Goal: Task Accomplishment & Management: Manage account settings

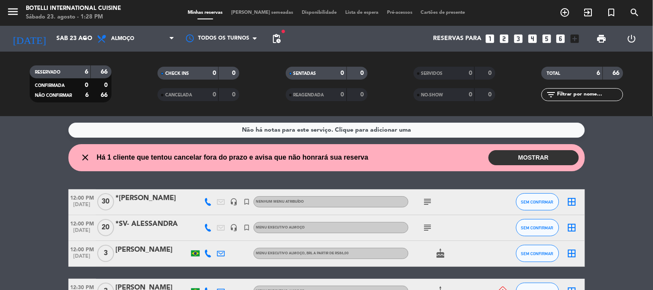
scroll to position [56, 0]
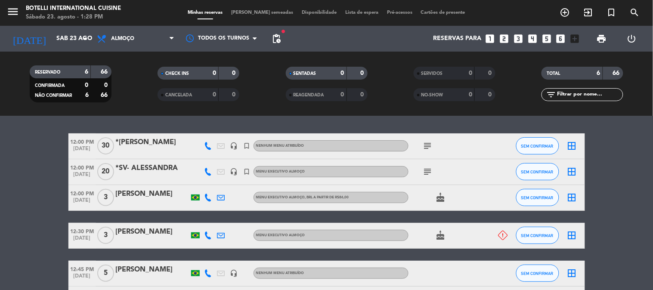
click at [436, 142] on div "subject" at bounding box center [448, 146] width 78 height 25
click at [430, 143] on icon "subject" at bounding box center [428, 146] width 10 height 10
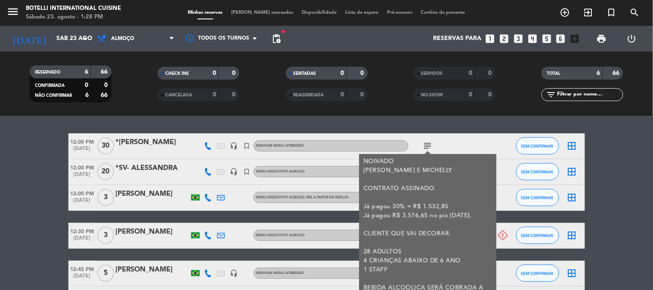
click at [504, 236] on icon at bounding box center [503, 235] width 9 height 9
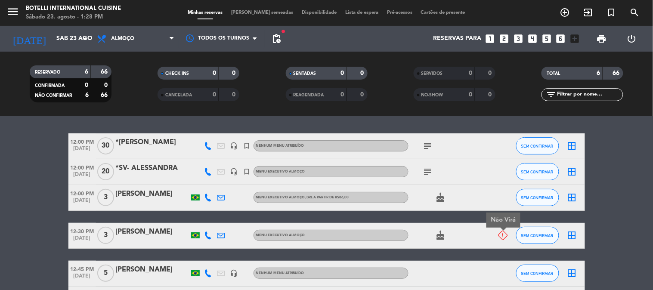
click at [428, 148] on icon "subject" at bounding box center [428, 146] width 10 height 10
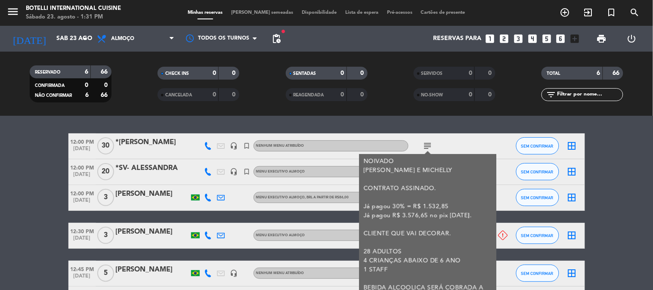
click at [445, 140] on div "subject NOIVADO [PERSON_NAME] E [PERSON_NAME] CONTRATO ASSINADO. Já pagou 30% =…" at bounding box center [448, 146] width 78 height 25
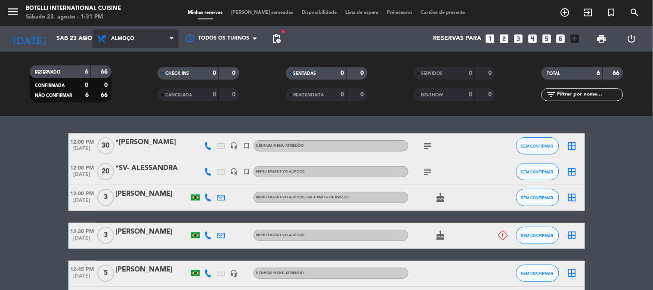
click at [139, 40] on span "Almoço" at bounding box center [136, 38] width 86 height 19
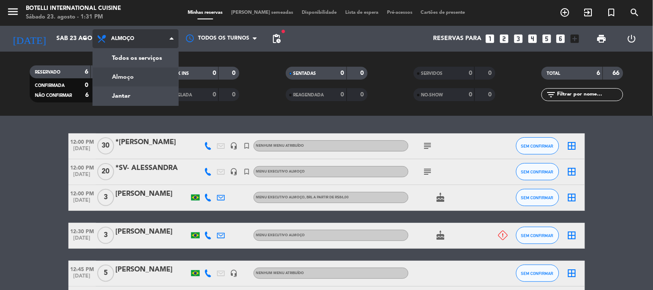
click at [147, 80] on div "menu Botelli International Cuisine Sábado 23. agosto - 1:31 PM Minhas reservas …" at bounding box center [326, 58] width 653 height 116
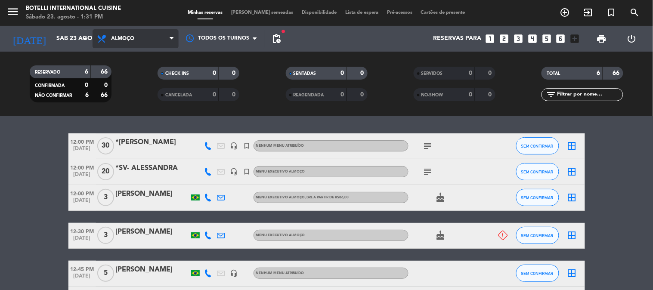
click at [128, 35] on span "Almoço" at bounding box center [136, 38] width 86 height 19
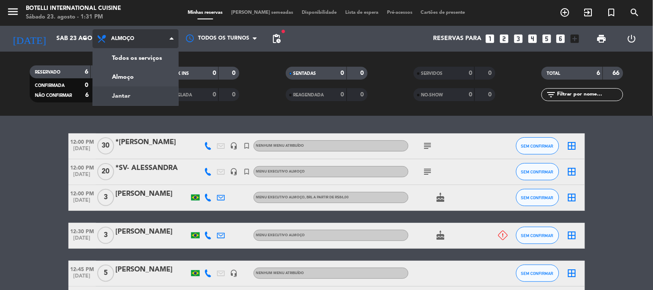
click at [145, 92] on div "menu Botelli International Cuisine Sábado 23. agosto - 1:31 PM Minhas reservas …" at bounding box center [326, 58] width 653 height 116
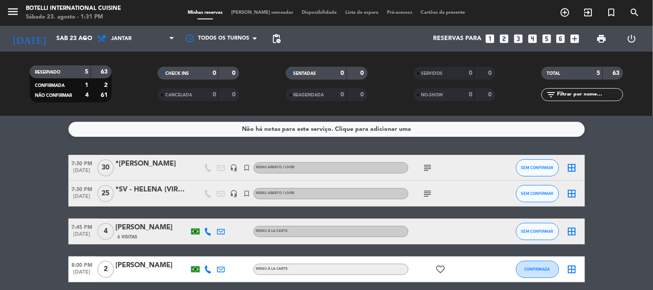
scroll to position [0, 0]
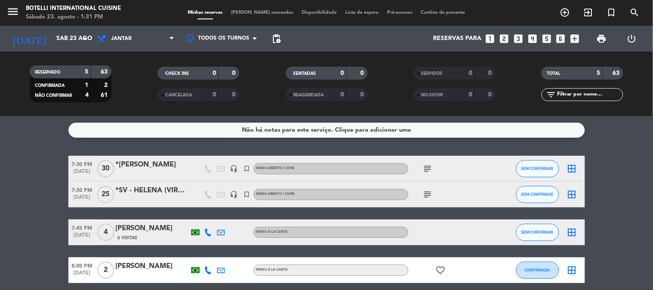
click at [427, 168] on icon "subject" at bounding box center [428, 169] width 10 height 10
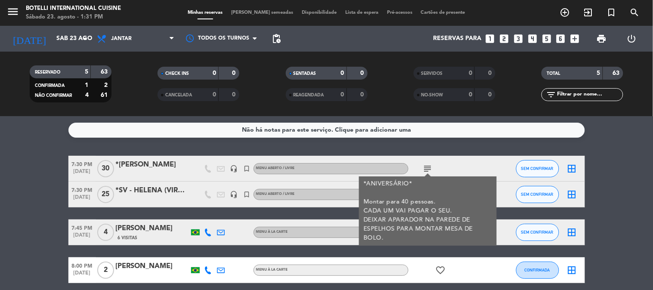
click at [427, 168] on icon "subject" at bounding box center [428, 169] width 10 height 10
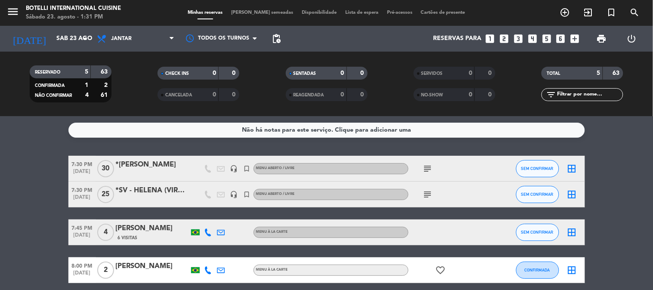
click at [431, 193] on icon "subject" at bounding box center [428, 195] width 10 height 10
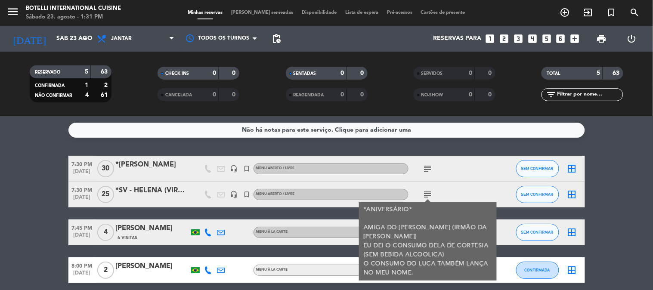
click at [434, 187] on div "subject *ANIVERSÁRIO* AMIGA DO [PERSON_NAME] (IRMÃO DA [PERSON_NAME]) EU DEI O …" at bounding box center [448, 194] width 78 height 25
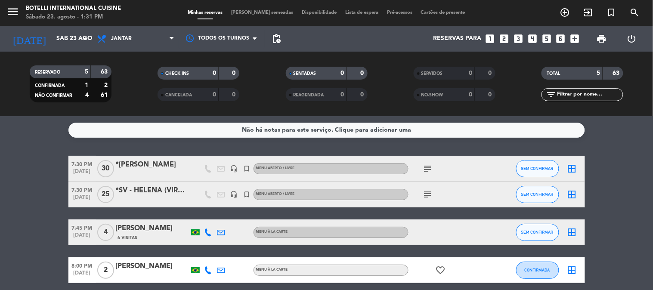
click at [461, 174] on div "subject" at bounding box center [448, 168] width 78 height 25
click at [423, 194] on icon "subject" at bounding box center [428, 195] width 10 height 10
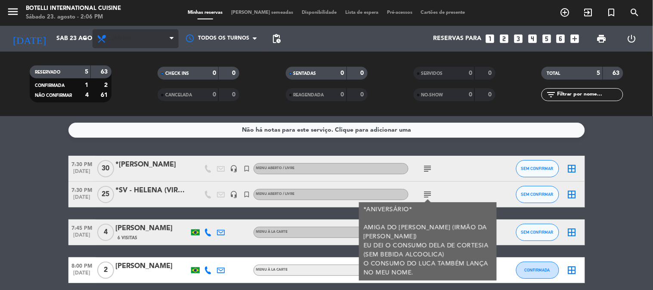
click at [99, 42] on icon at bounding box center [102, 39] width 12 height 10
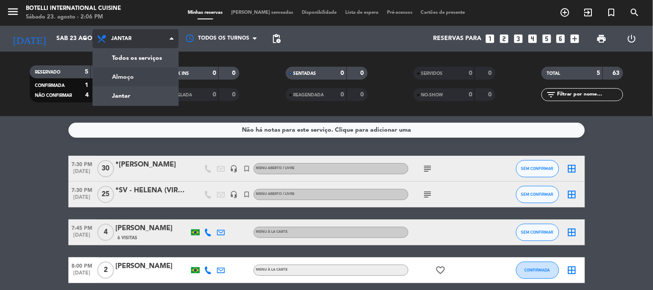
click at [123, 79] on div "menu Botelli International Cuisine Sábado 23. agosto - 2:06 PM Minhas reservas …" at bounding box center [326, 58] width 653 height 116
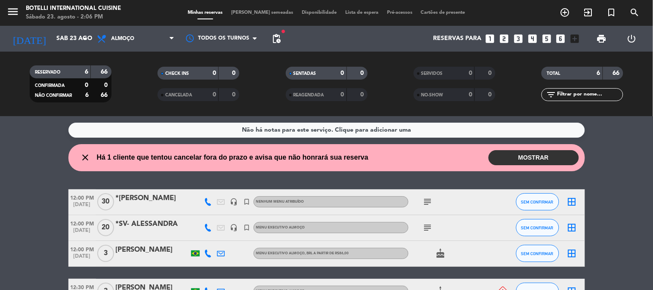
click at [432, 226] on span "subject" at bounding box center [428, 228] width 13 height 10
click at [420, 226] on div "subject" at bounding box center [448, 227] width 78 height 25
click at [428, 225] on icon "subject" at bounding box center [428, 228] width 10 height 10
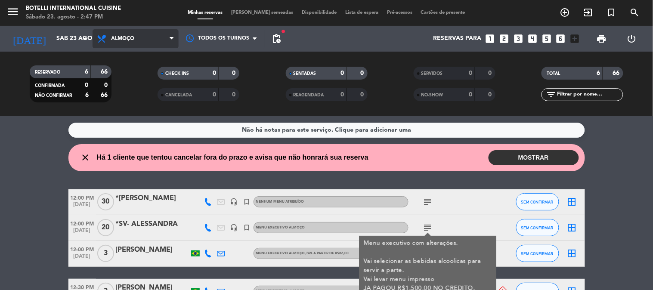
click at [109, 36] on span "Almoço" at bounding box center [136, 38] width 86 height 19
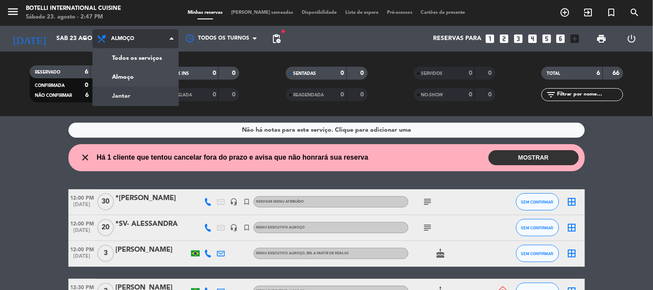
click at [128, 91] on div "menu Botelli International Cuisine Sábado 23. agosto - 2:47 PM Minhas reservas …" at bounding box center [326, 58] width 653 height 116
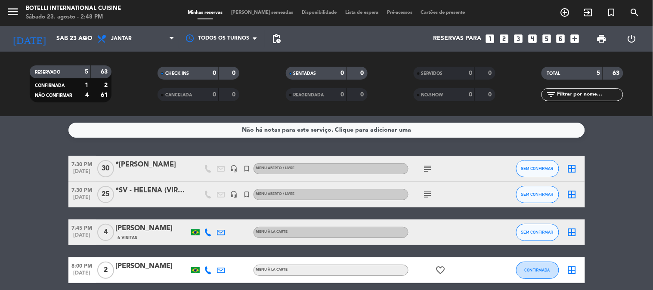
click at [423, 170] on icon "subject" at bounding box center [428, 169] width 10 height 10
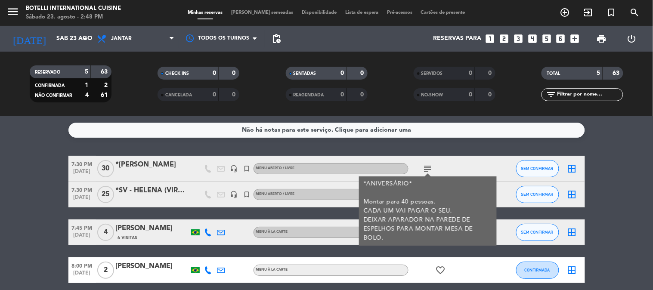
click at [467, 162] on div "subject *ANIVERSÁRIO* Montar para 40 pessoas. CADA UM VAI PAGAR O SEU. DEIXAR A…" at bounding box center [448, 168] width 78 height 25
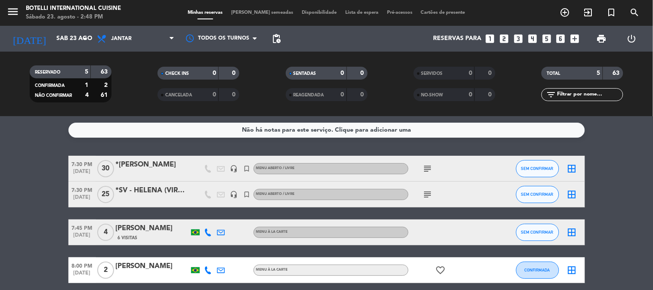
click at [432, 195] on icon "subject" at bounding box center [428, 195] width 10 height 10
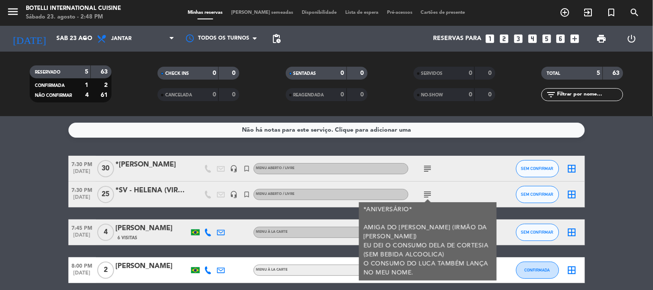
click at [140, 199] on div at bounding box center [152, 200] width 73 height 7
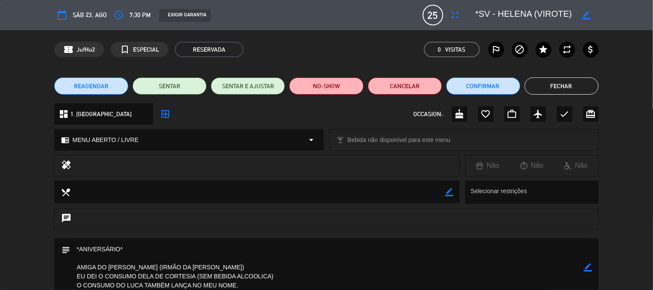
click at [571, 88] on button "Fechar" at bounding box center [562, 86] width 74 height 17
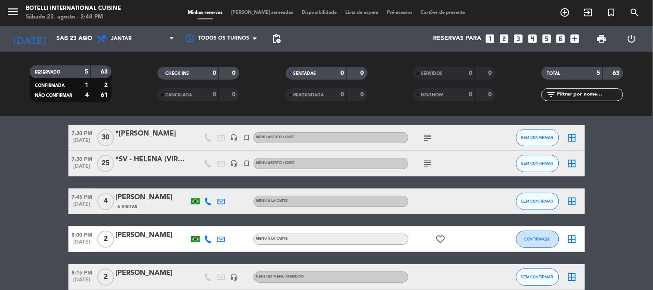
scroll to position [48, 0]
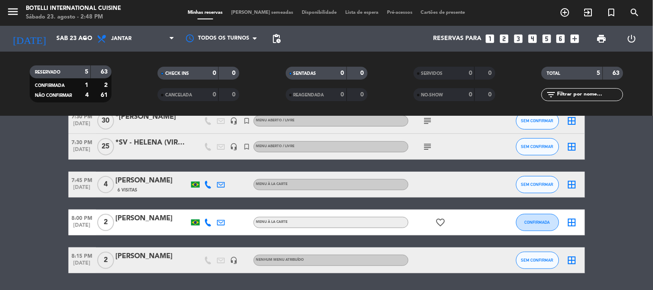
click at [169, 141] on div "*SV - HELENA (VIROTE)" at bounding box center [152, 142] width 73 height 11
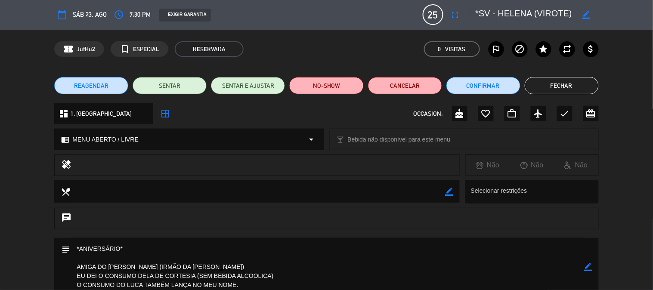
scroll to position [0, 0]
type input "[EMAIL_ADDRESS][DOMAIN_NAME]"
click at [566, 84] on button "Fechar" at bounding box center [562, 86] width 74 height 17
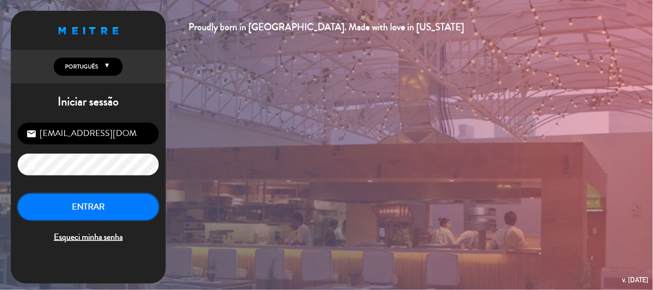
click at [109, 208] on button "ENTRAR" at bounding box center [88, 207] width 141 height 27
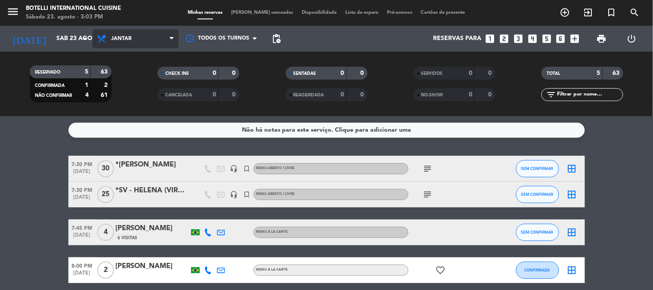
click at [100, 32] on span "Jantar" at bounding box center [136, 38] width 86 height 19
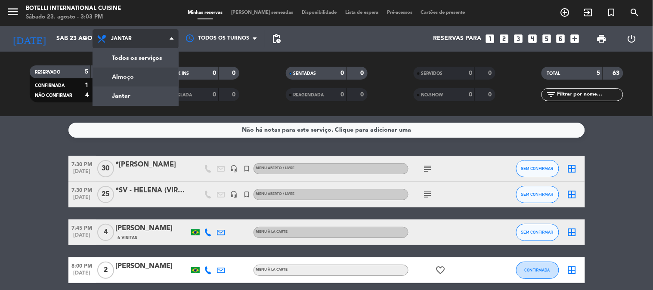
click at [115, 75] on div "menu Botelli International Cuisine Sábado 23. agosto - 3:03 PM Minhas reservas …" at bounding box center [326, 58] width 653 height 116
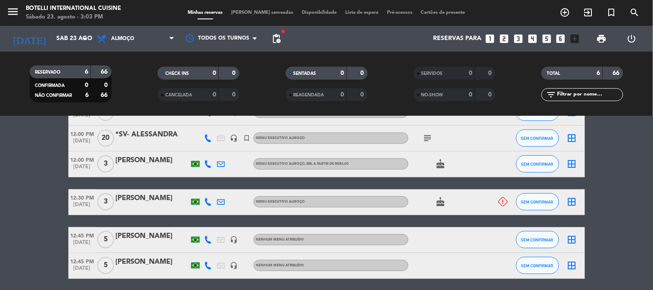
scroll to position [73, 0]
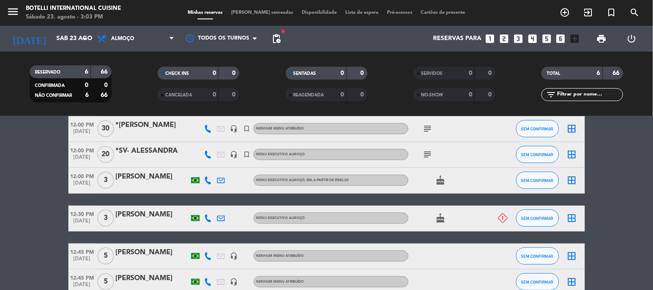
click at [428, 128] on icon "subject" at bounding box center [428, 129] width 10 height 10
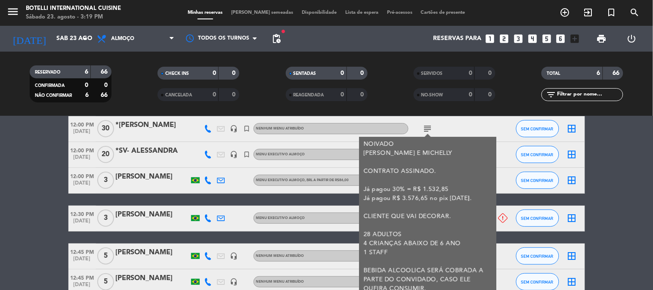
drag, startPoint x: 466, startPoint y: 124, endPoint x: 450, endPoint y: 113, distance: 19.1
click at [465, 124] on div "subject NOIVADO [PERSON_NAME] E [PERSON_NAME] CONTRATO ASSINADO. Já pagou 30% =…" at bounding box center [448, 128] width 78 height 25
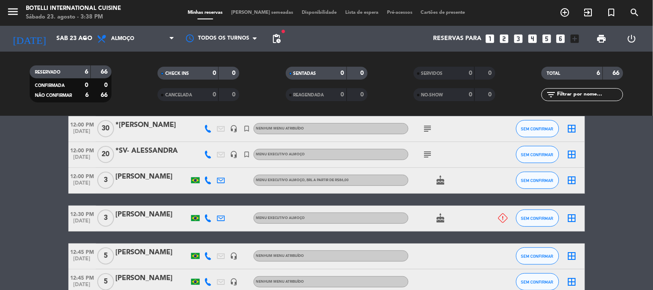
click at [428, 128] on icon "subject" at bounding box center [428, 129] width 10 height 10
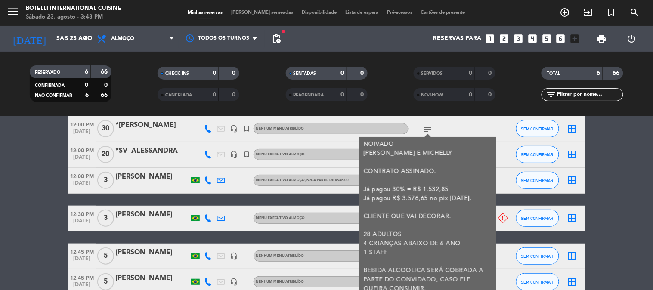
click at [622, 199] on bookings-row "12:00 PM [DATE] *MAR - [PERSON_NAME] headset_mic turned_in_not Nenhum menu atri…" at bounding box center [326, 205] width 653 height 179
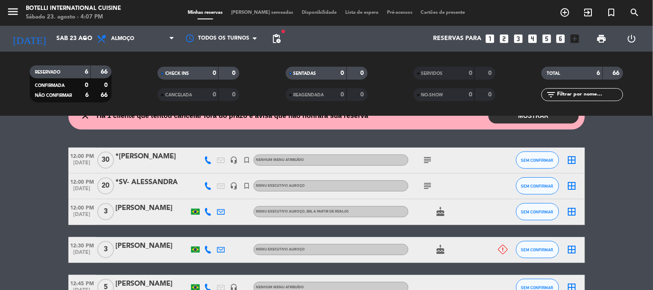
scroll to position [25, 0]
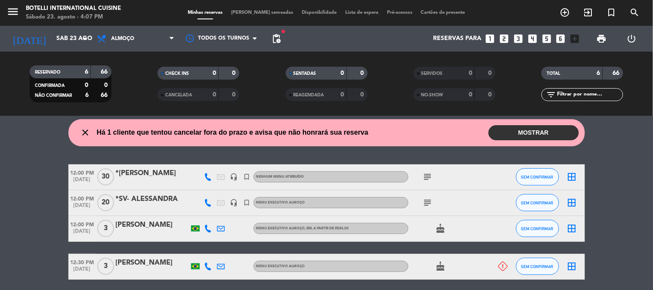
click at [424, 175] on icon "subject" at bounding box center [428, 177] width 10 height 10
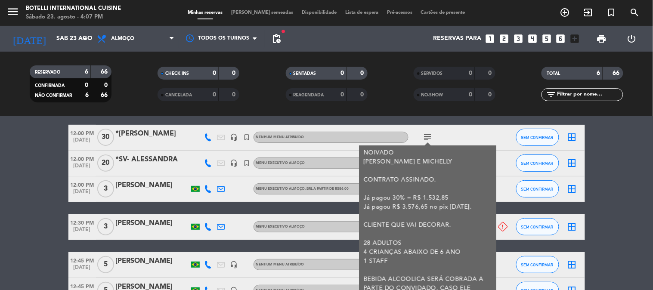
scroll to position [48, 0]
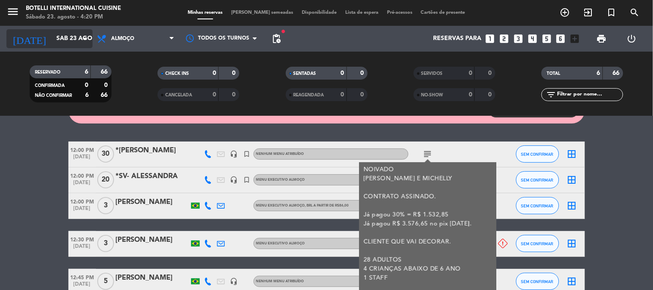
click at [59, 35] on input "Sáb 23 ago" at bounding box center [93, 39] width 82 height 16
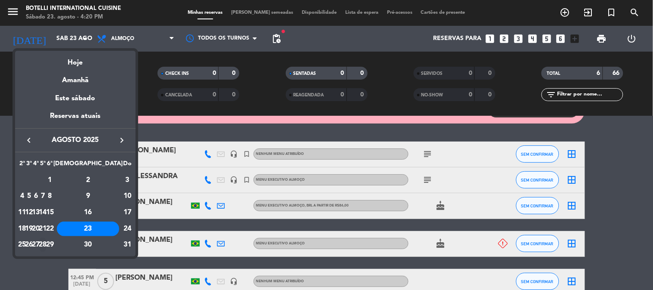
click at [46, 243] on div "28" at bounding box center [43, 245] width 6 height 15
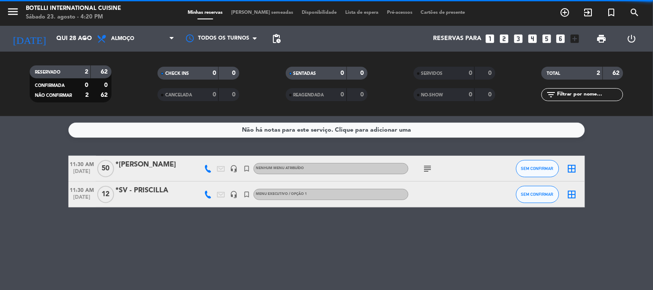
scroll to position [0, 0]
click at [154, 44] on span "Almoço" at bounding box center [136, 38] width 86 height 19
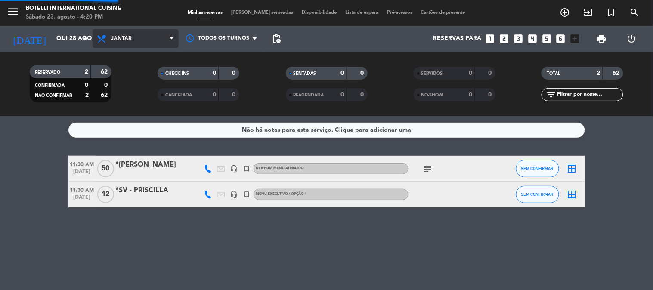
click at [143, 95] on div "menu Botelli International Cuisine Sábado 23. agosto - 4:20 PM Minhas reservas …" at bounding box center [326, 58] width 653 height 116
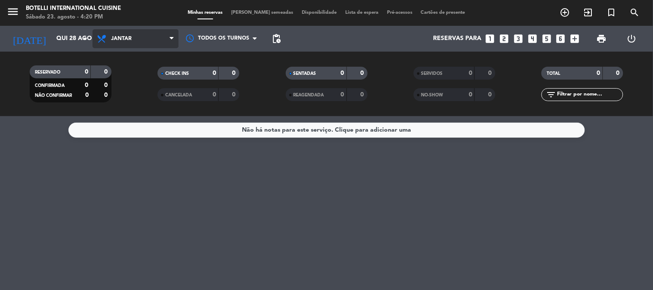
click at [134, 40] on span "Jantar" at bounding box center [136, 38] width 86 height 19
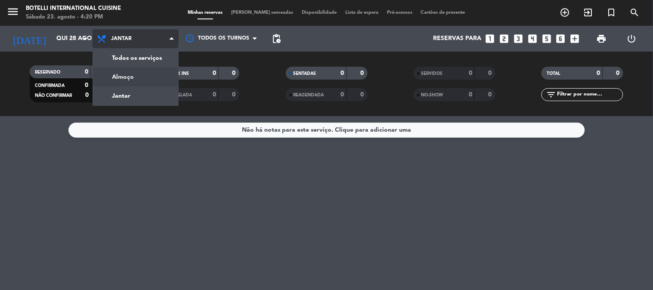
click at [141, 83] on div "menu Botelli International Cuisine Sábado 23. agosto - 4:20 PM Minhas reservas …" at bounding box center [326, 58] width 653 height 116
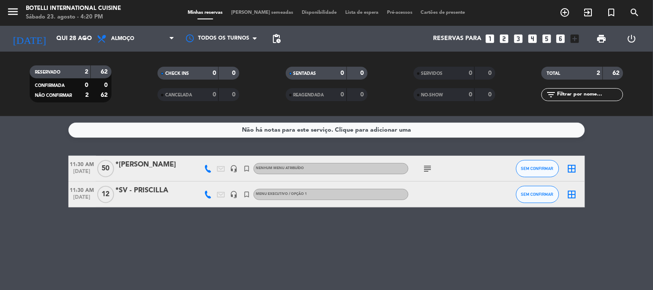
click at [428, 170] on icon "subject" at bounding box center [428, 169] width 10 height 10
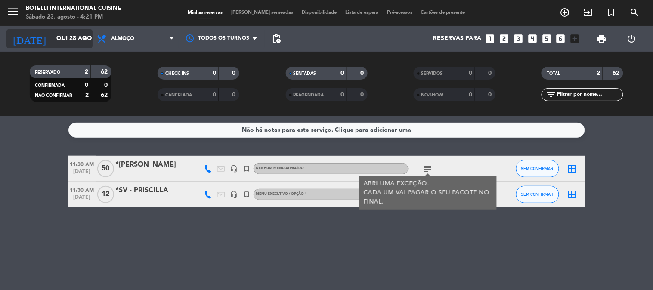
click at [86, 36] on icon "arrow_drop_down" at bounding box center [85, 39] width 10 height 10
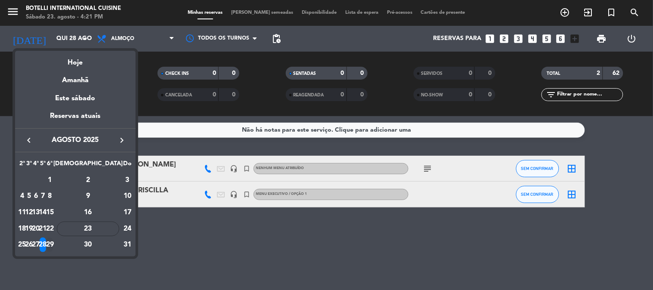
click at [53, 247] on div "29" at bounding box center [50, 245] width 6 height 15
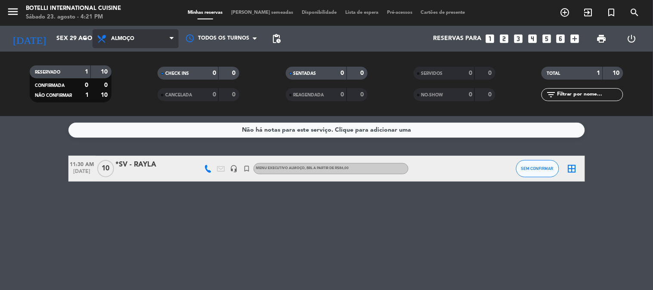
click at [112, 37] on span "Almoço" at bounding box center [122, 39] width 23 height 6
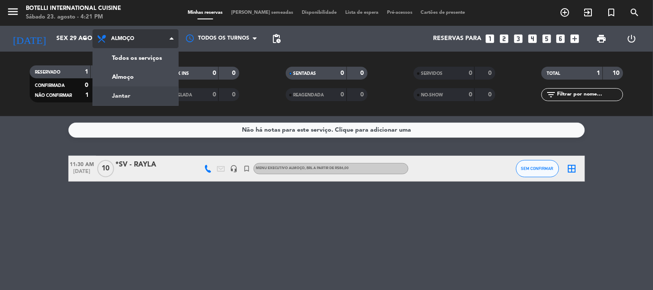
click at [132, 90] on div "menu Botelli International Cuisine Sábado 23. agosto - 4:21 PM Minhas reservas …" at bounding box center [326, 58] width 653 height 116
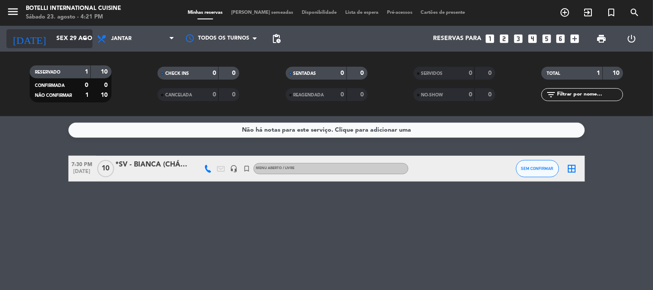
click at [74, 34] on input "Sex 29 ago" at bounding box center [93, 39] width 82 height 16
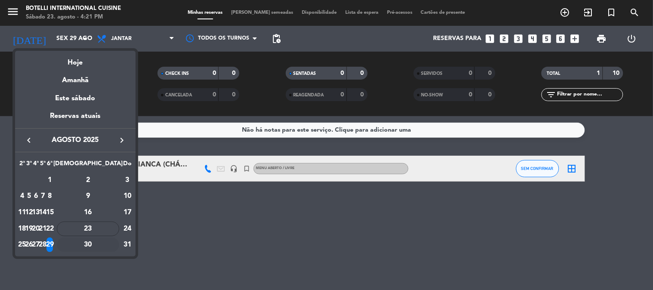
click at [106, 242] on div "30" at bounding box center [88, 245] width 62 height 15
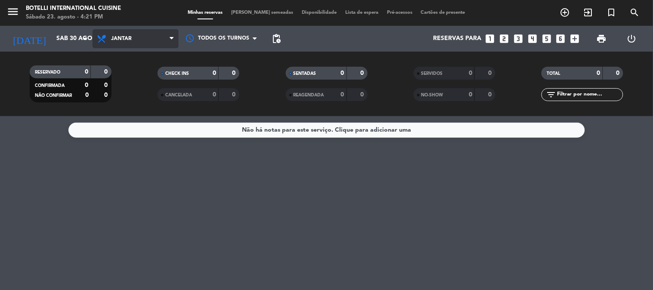
click at [103, 36] on icon at bounding box center [102, 39] width 12 height 10
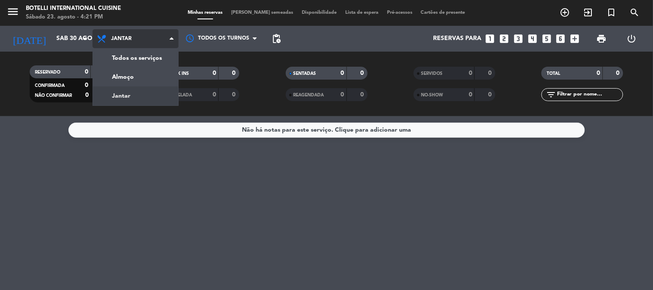
click at [134, 37] on span "Jantar" at bounding box center [136, 38] width 86 height 19
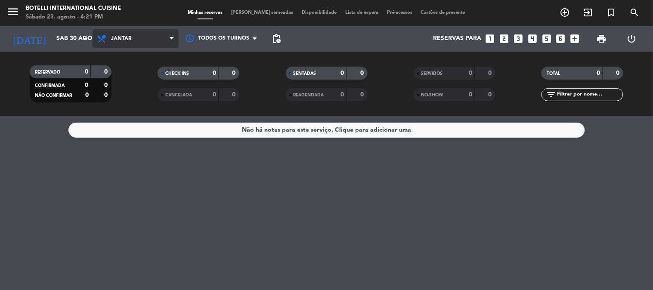
click at [132, 40] on span "Jantar" at bounding box center [136, 38] width 86 height 19
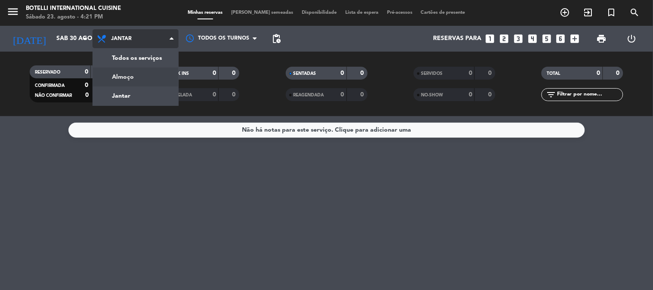
click at [137, 76] on div "menu Botelli International Cuisine Sábado 23. agosto - 4:21 PM Minhas reservas …" at bounding box center [326, 58] width 653 height 116
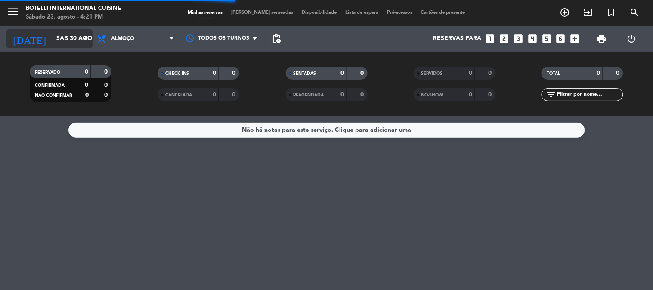
click at [76, 45] on input "Sáb 30 ago" at bounding box center [93, 39] width 82 height 16
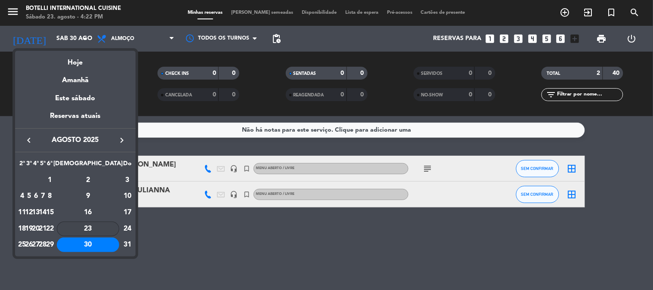
click at [104, 227] on div "23" at bounding box center [88, 229] width 62 height 15
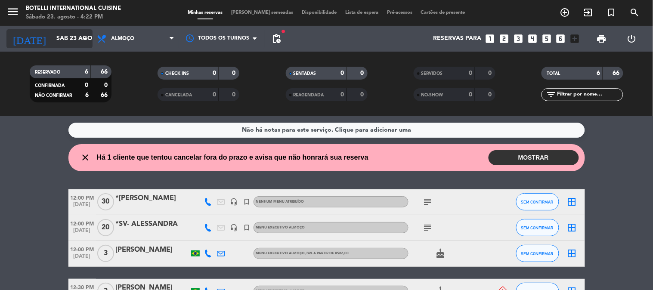
click at [74, 35] on input "Sáb 23 ago" at bounding box center [93, 39] width 82 height 16
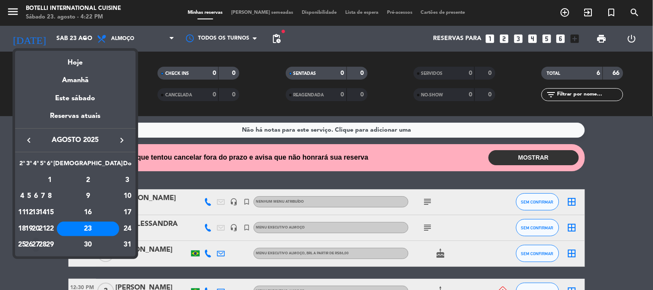
click at [39, 245] on div "27" at bounding box center [36, 245] width 6 height 15
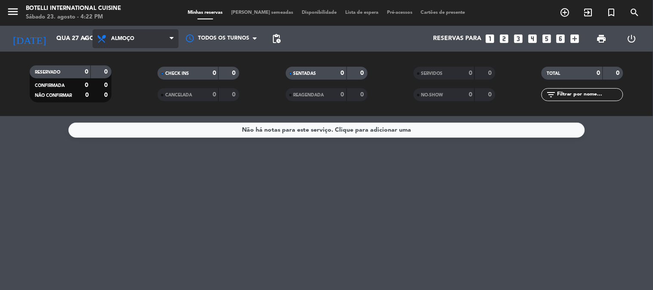
click at [120, 39] on span "Almoço" at bounding box center [122, 39] width 23 height 6
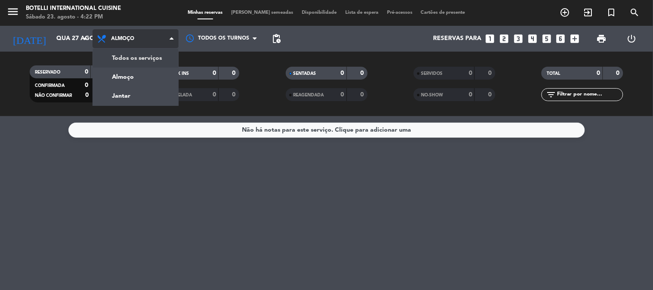
click at [136, 58] on div "menu Botelli International Cuisine Sábado 23. agosto - 4:22 PM Minhas reservas …" at bounding box center [326, 58] width 653 height 116
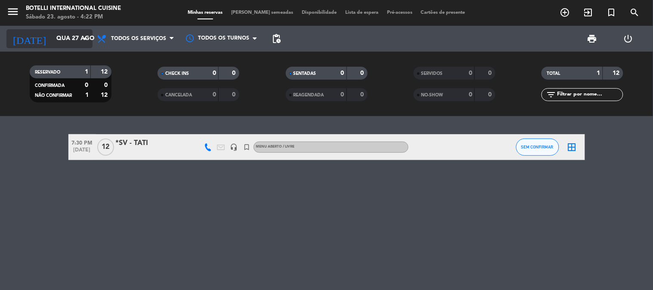
click at [74, 34] on input "Qua 27 ago" at bounding box center [93, 39] width 82 height 16
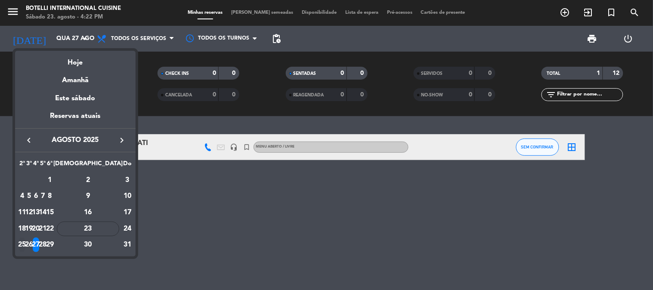
click at [25, 243] on div "25" at bounding box center [22, 245] width 6 height 15
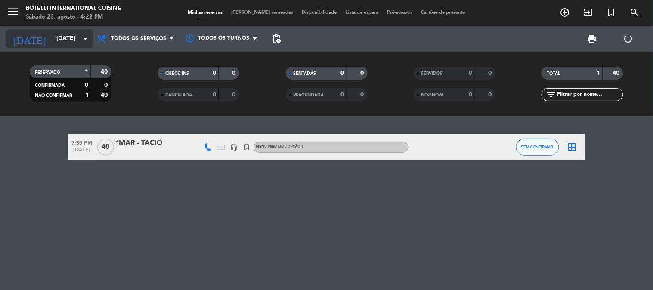
click at [61, 40] on input "[DATE]" at bounding box center [93, 39] width 82 height 16
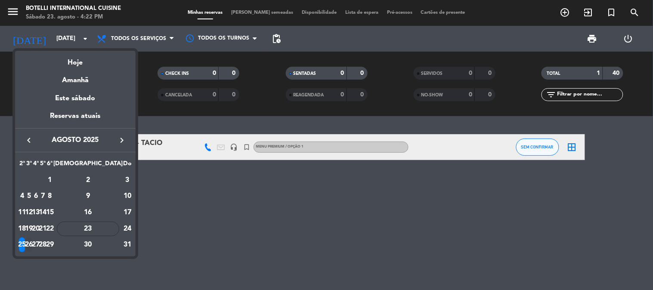
click at [32, 242] on div "26" at bounding box center [29, 245] width 6 height 15
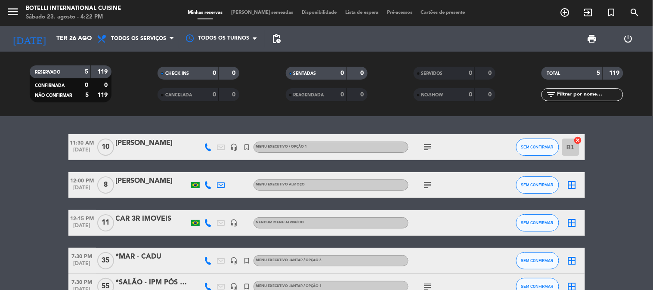
scroll to position [48, 0]
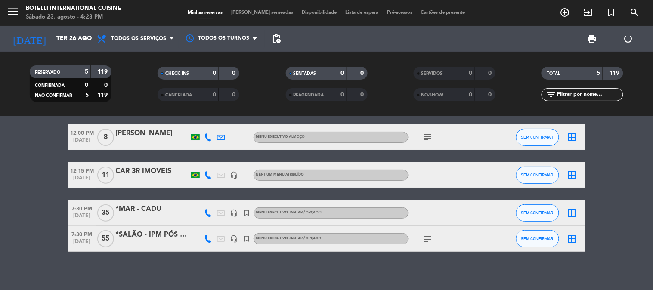
click at [431, 239] on icon "subject" at bounding box center [428, 239] width 10 height 10
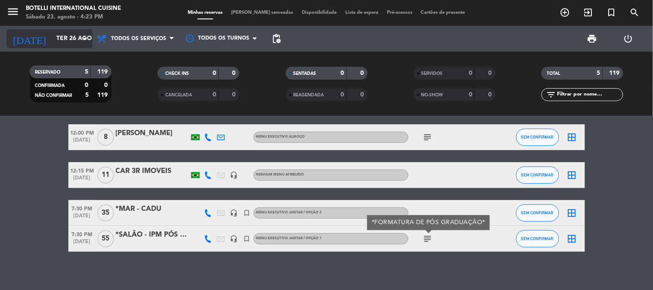
click at [55, 44] on input "Ter 26 ago" at bounding box center [93, 39] width 82 height 16
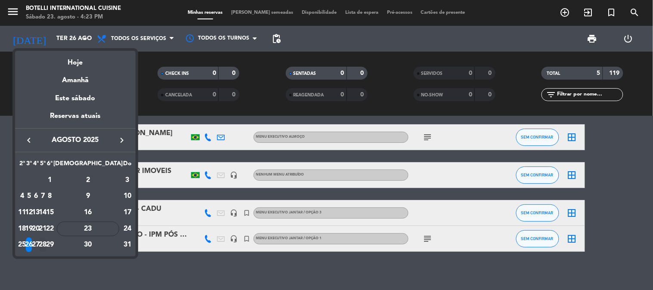
click at [46, 244] on div "28" at bounding box center [43, 245] width 6 height 15
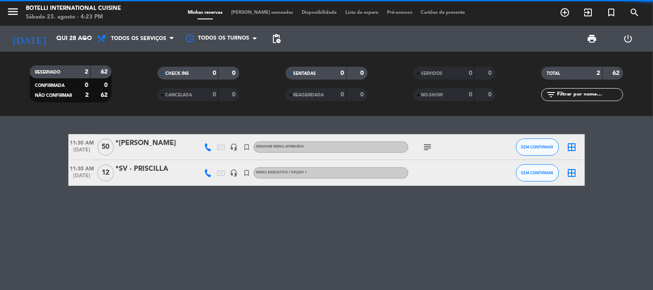
scroll to position [0, 0]
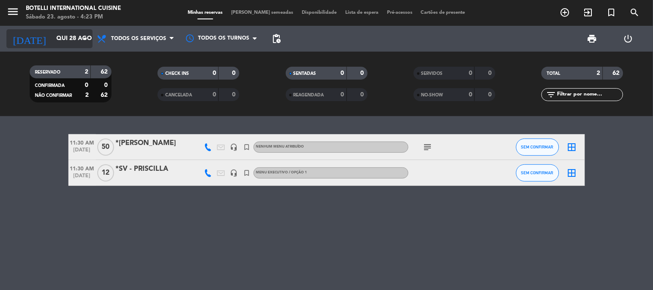
click at [72, 37] on input "Qui 28 ago" at bounding box center [93, 39] width 82 height 16
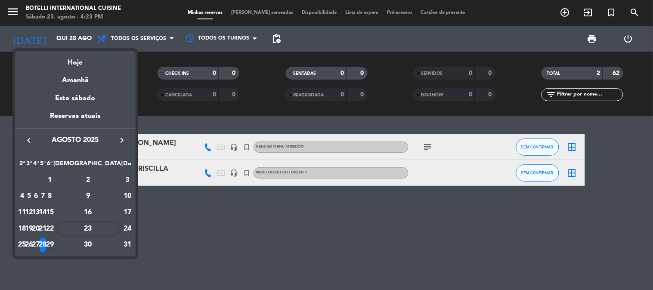
click at [53, 246] on div "29" at bounding box center [50, 245] width 6 height 15
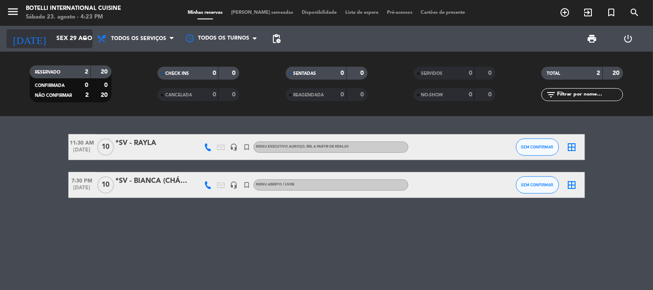
click at [83, 41] on icon "arrow_drop_down" at bounding box center [85, 39] width 10 height 10
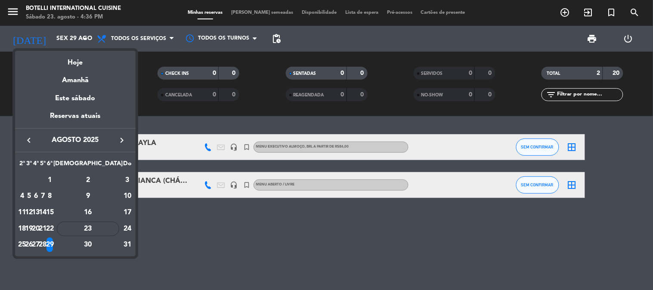
click at [186, 225] on div at bounding box center [326, 145] width 653 height 290
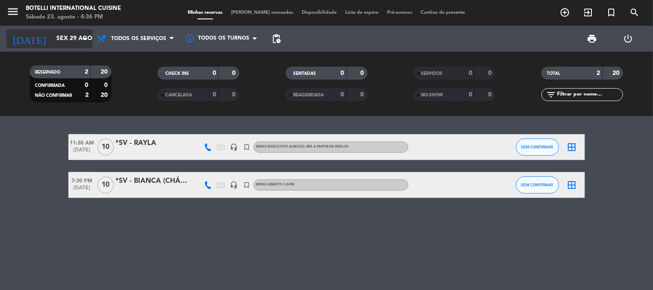
click at [75, 44] on input "Sex 29 ago" at bounding box center [93, 39] width 82 height 16
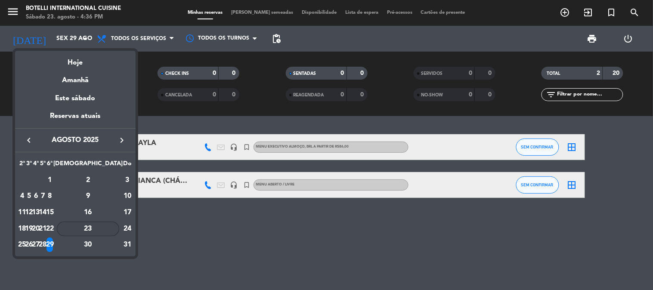
click at [103, 230] on div "23" at bounding box center [88, 229] width 62 height 15
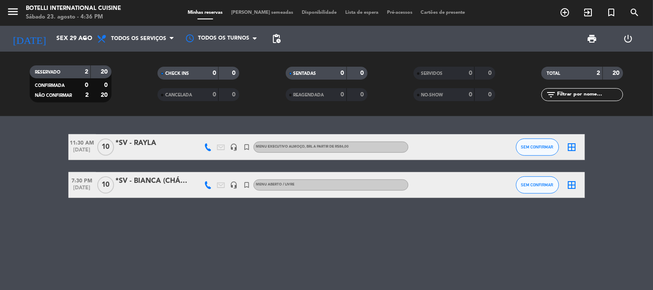
type input "Sáb 23 ago"
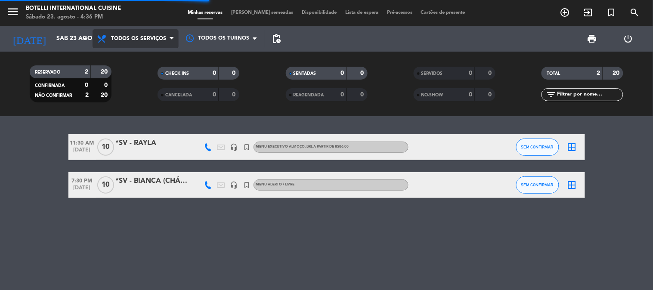
click at [138, 41] on span "Todos os serviços" at bounding box center [138, 39] width 55 height 6
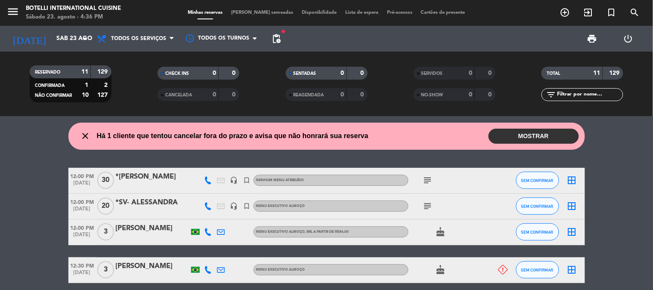
click at [137, 42] on span "Todos os serviços" at bounding box center [136, 38] width 86 height 19
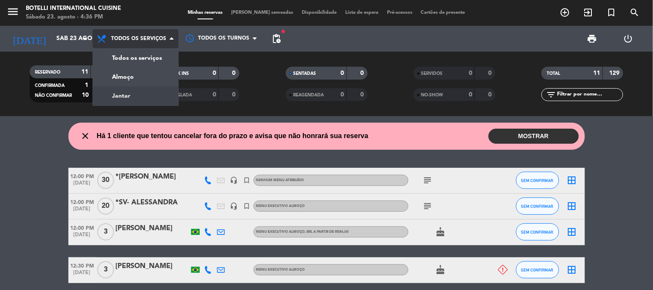
click at [139, 104] on div "menu Botelli International Cuisine Sábado 23. agosto - 4:36 PM Minhas reservas …" at bounding box center [326, 58] width 653 height 116
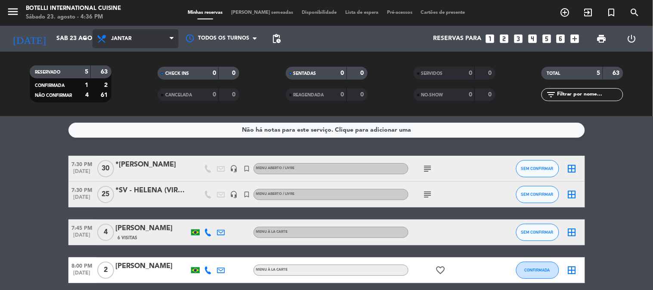
click at [151, 35] on span "Jantar" at bounding box center [136, 38] width 86 height 19
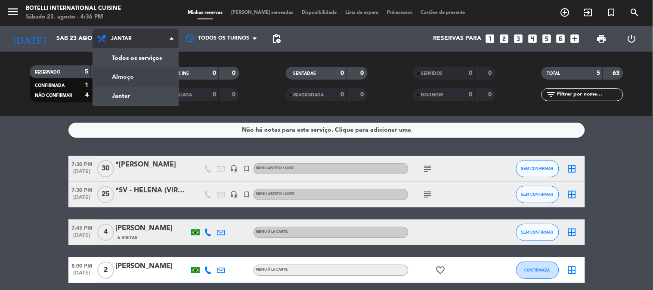
click at [143, 80] on div "menu Botelli International Cuisine Sábado 23. agosto - 4:36 PM Minhas reservas …" at bounding box center [326, 58] width 653 height 116
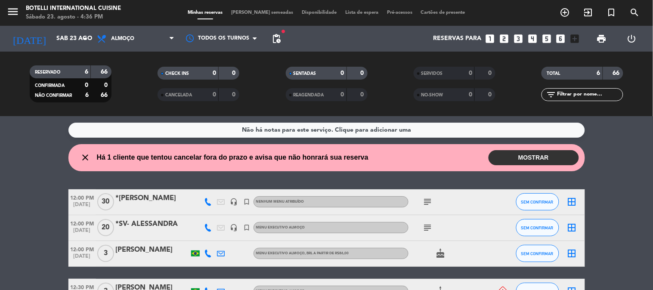
scroll to position [48, 0]
